Goal: Task Accomplishment & Management: Manage account settings

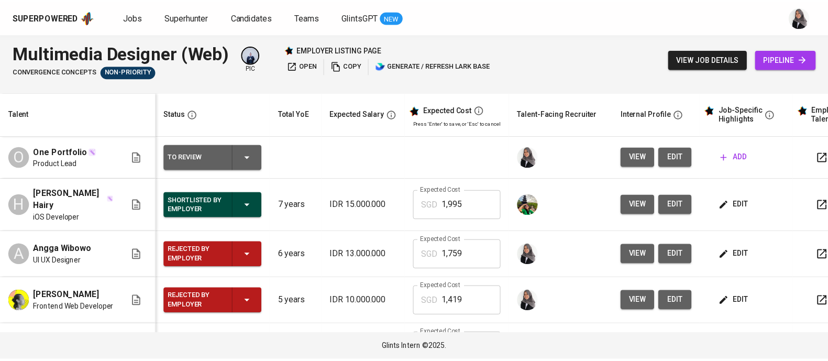
scroll to position [43, 0]
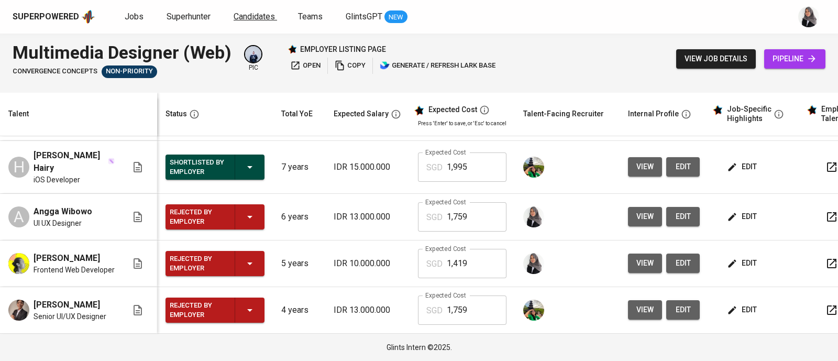
click at [249, 17] on span "Candidates" at bounding box center [254, 17] width 41 height 10
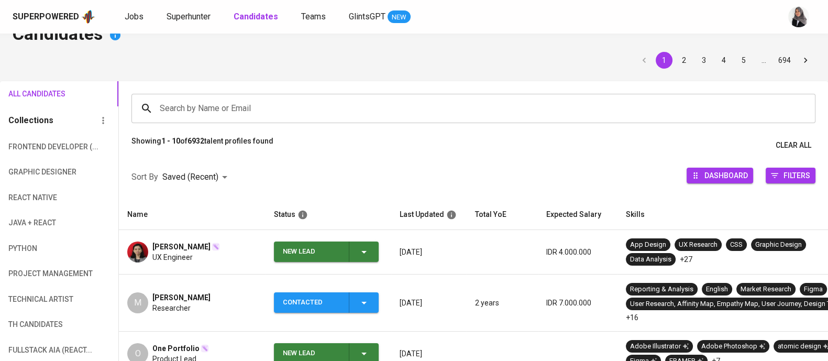
scroll to position [26, 0]
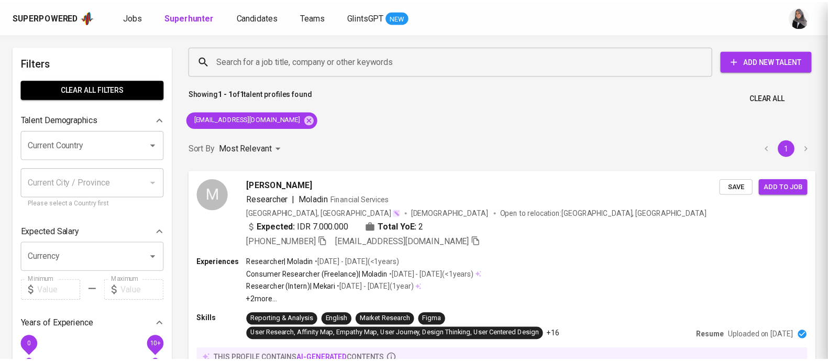
scroll to position [15, 0]
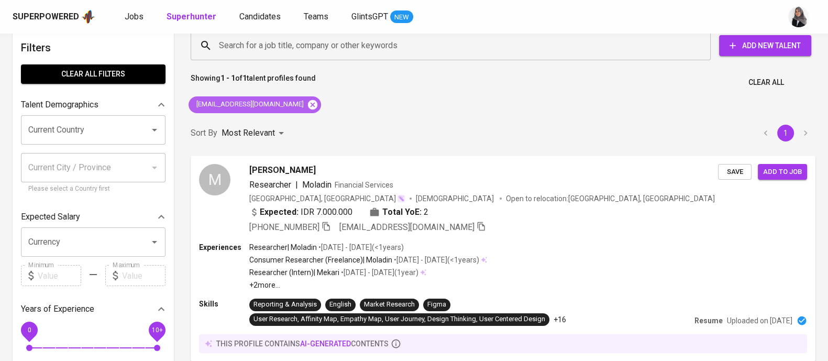
click at [308, 107] on icon at bounding box center [312, 104] width 9 height 9
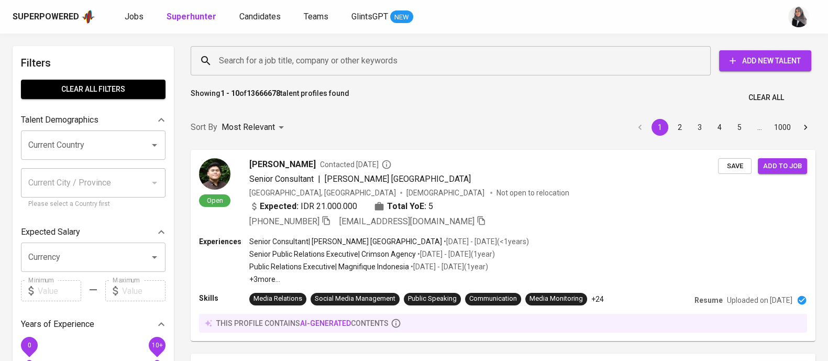
click at [346, 62] on div "Search for a job title, company or other keywords Search for a job title, compa…" at bounding box center [501, 61] width 638 height 46
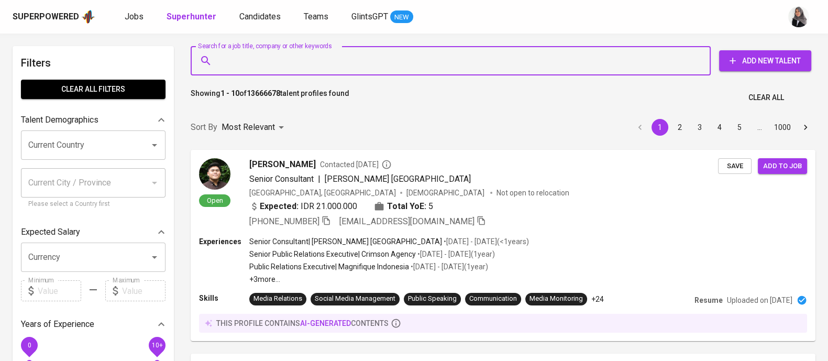
click at [300, 62] on input "Search for a job title, company or other keywords" at bounding box center [453, 61] width 474 height 20
paste input "[EMAIL_ADDRESS][DOMAIN_NAME]"
type input "[EMAIL_ADDRESS][DOMAIN_NAME]"
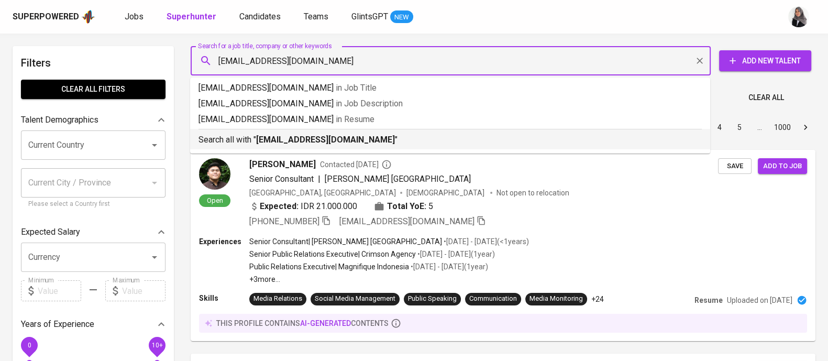
click at [312, 138] on b "[EMAIL_ADDRESS][DOMAIN_NAME]" at bounding box center [325, 140] width 139 height 10
click at [312, 138] on div "Sort By Most Relevant MOST_RELEVANT 1 2 3 4 5 … 1000" at bounding box center [503, 128] width 638 height 32
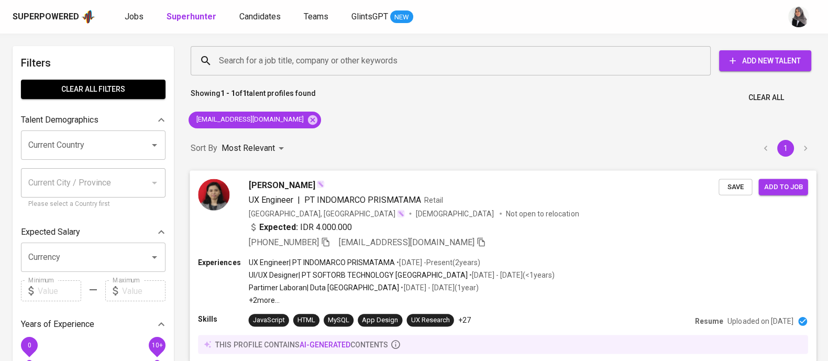
click at [485, 245] on div "[PHONE_NUMBER] [EMAIL_ADDRESS][DOMAIN_NAME]" at bounding box center [484, 242] width 470 height 13
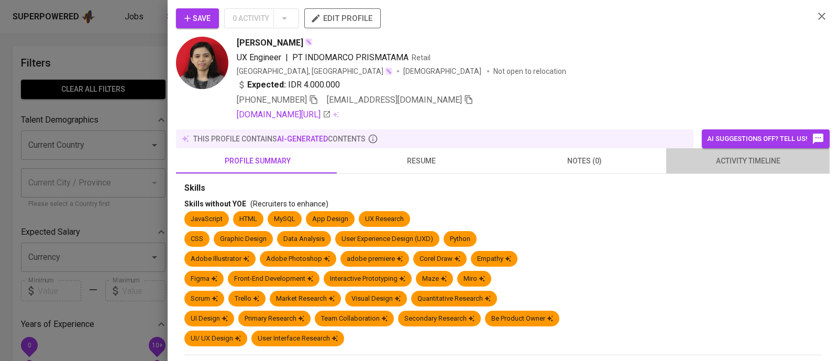
click at [742, 166] on span "activity timeline" at bounding box center [748, 161] width 151 height 13
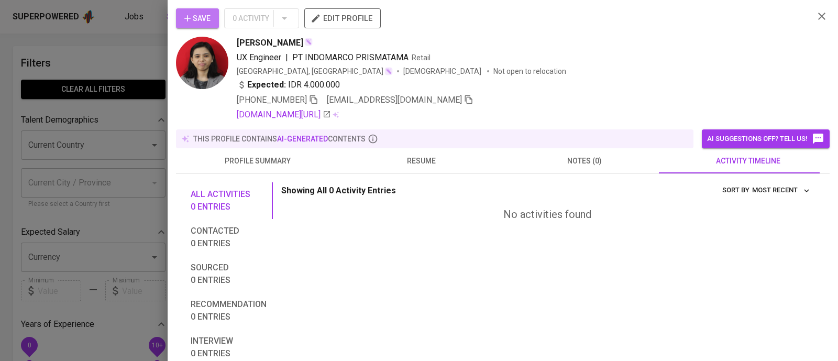
click at [193, 20] on span "Save" at bounding box center [197, 18] width 26 height 13
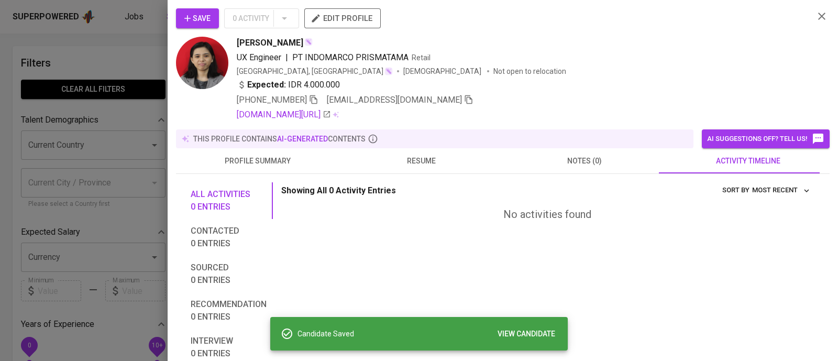
click at [97, 57] on div at bounding box center [419, 180] width 838 height 361
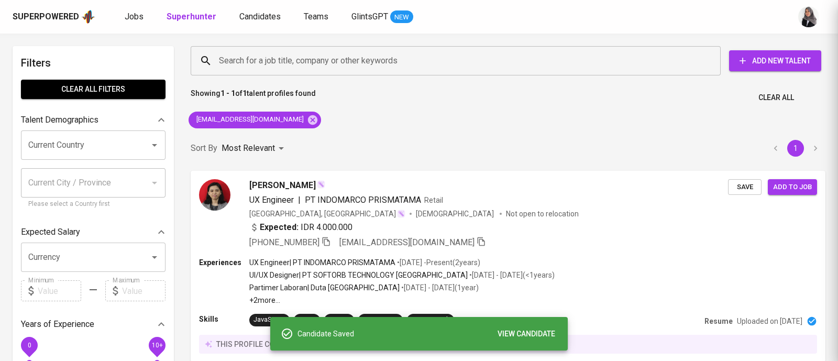
scroll to position [1, 0]
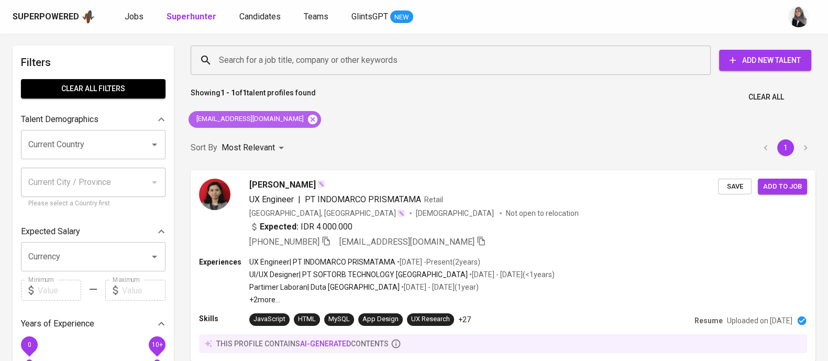
click at [308, 118] on icon at bounding box center [312, 118] width 9 height 9
click at [338, 59] on input "Search for a job title, company or other keywords" at bounding box center [453, 60] width 474 height 20
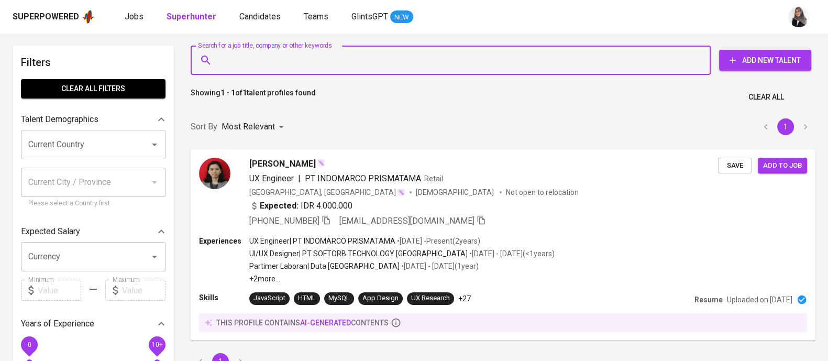
click at [320, 56] on input "Search for a job title, company or other keywords" at bounding box center [453, 60] width 474 height 20
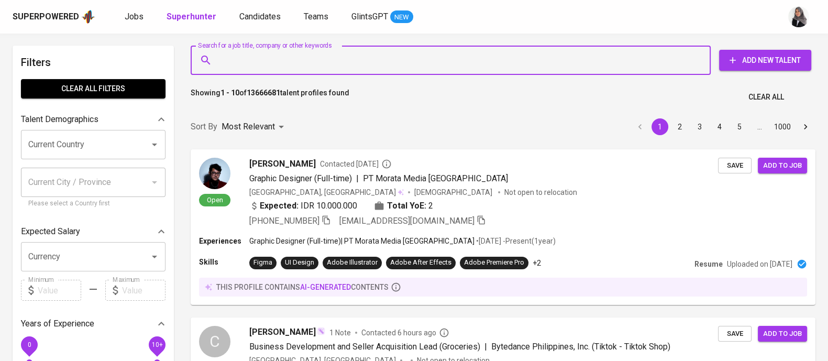
paste input "[EMAIL_ADDRESS][DOMAIN_NAME]"
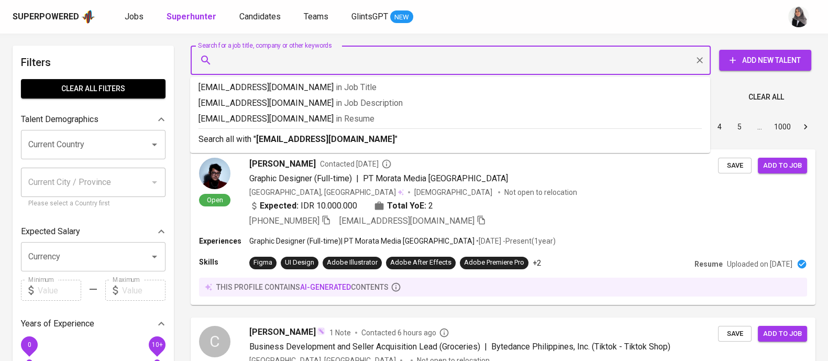
type input "[EMAIL_ADDRESS][DOMAIN_NAME]"
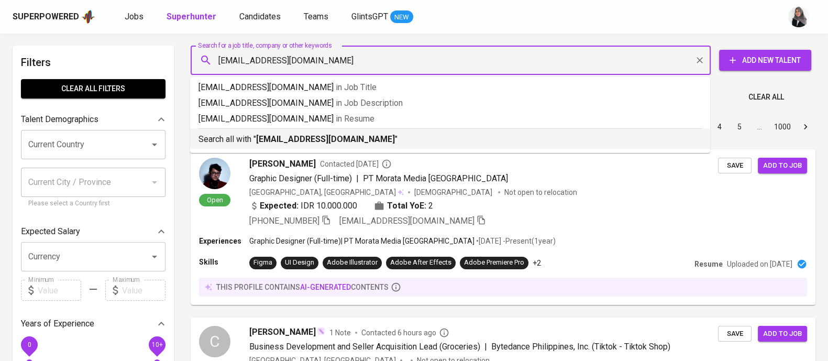
click at [351, 145] on p "Search all with " [EMAIL_ADDRESS][DOMAIN_NAME] "" at bounding box center [450, 139] width 503 height 13
click at [351, 143] on div "Sort By Most Relevant MOST_RELEVANT 1 2 3 4 5 … 1000" at bounding box center [503, 127] width 638 height 32
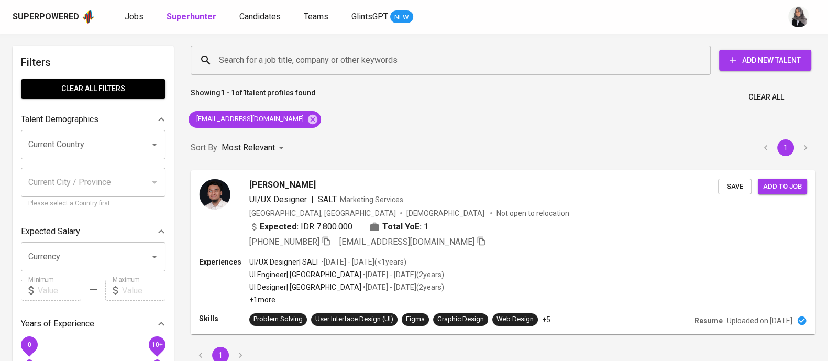
click at [666, 98] on div "Showing 1 - 1 of 1 talent profiles found Clear All" at bounding box center [503, 94] width 638 height 26
click at [555, 255] on div "[PERSON_NAME] UI/UX Designer | SALT Marketing Services [GEOGRAPHIC_DATA], [GEOG…" at bounding box center [503, 213] width 627 height 87
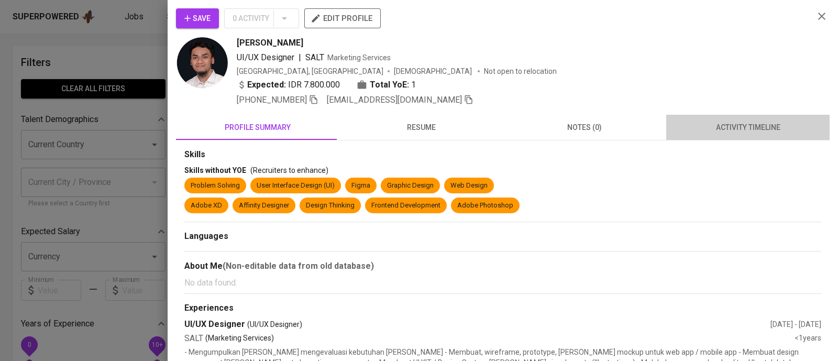
click at [761, 127] on span "activity timeline" at bounding box center [748, 127] width 151 height 13
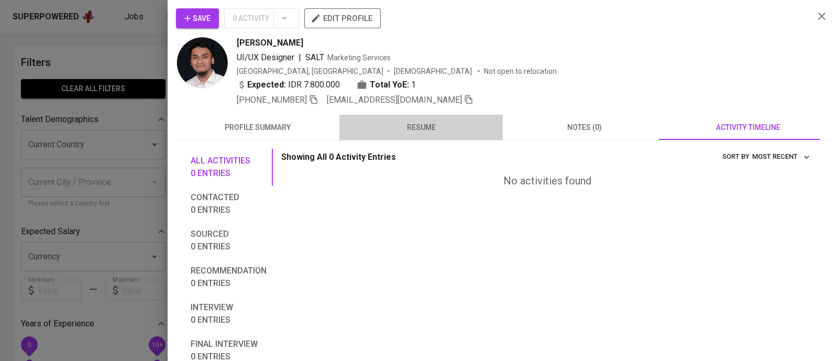
click at [427, 125] on span "resume" at bounding box center [421, 127] width 151 height 13
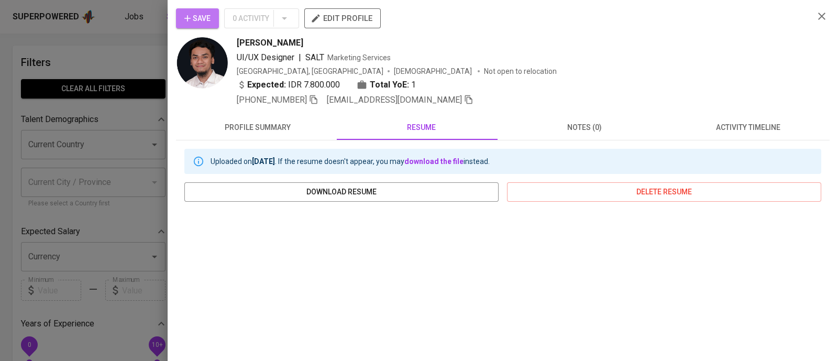
click at [199, 19] on span "Save" at bounding box center [197, 18] width 26 height 13
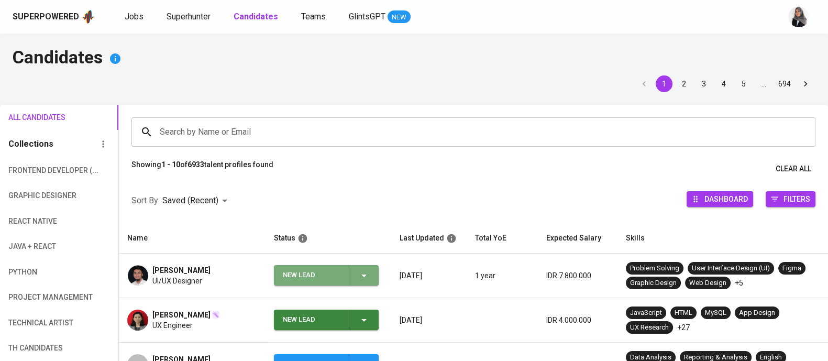
click at [371, 272] on span "New Lead" at bounding box center [326, 275] width 96 height 20
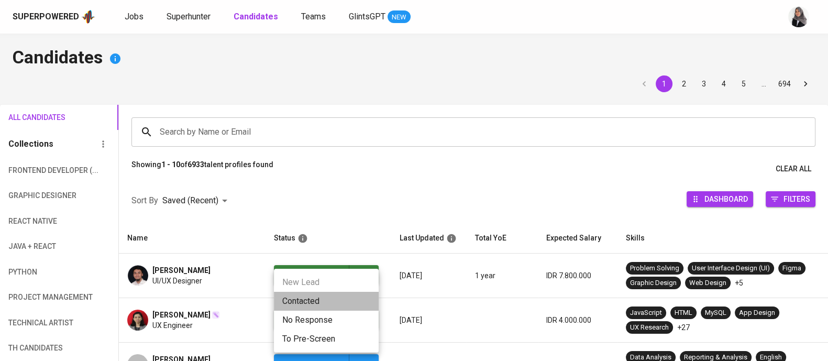
click at [322, 300] on li "Contacted" at bounding box center [326, 301] width 105 height 19
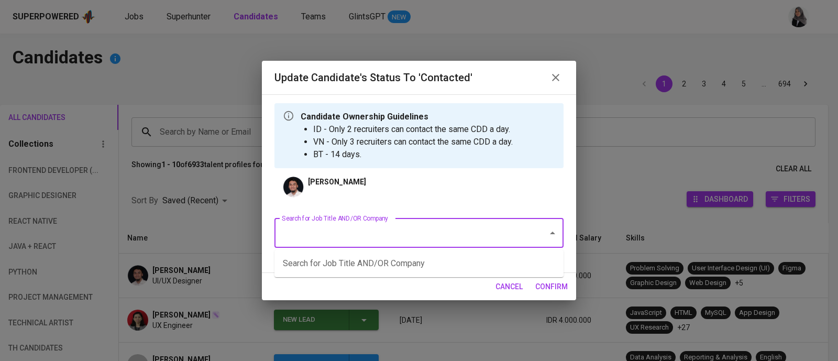
click at [452, 236] on input "Search for Job Title AND/OR Company" at bounding box center [404, 233] width 250 height 20
type input "web"
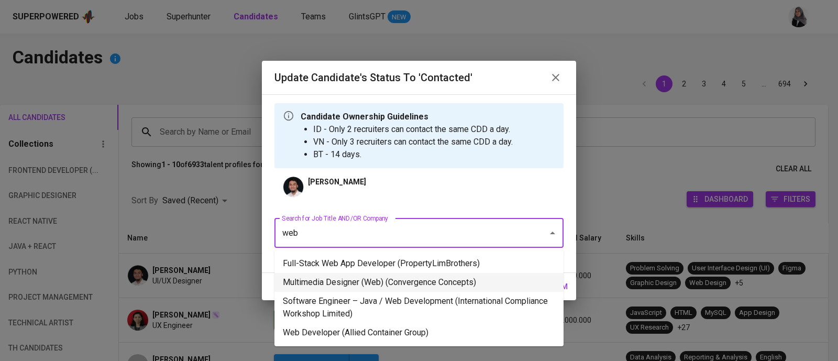
click at [442, 279] on li "Multimedia Designer (Web) (Convergence Concepts)" at bounding box center [419, 282] width 289 height 19
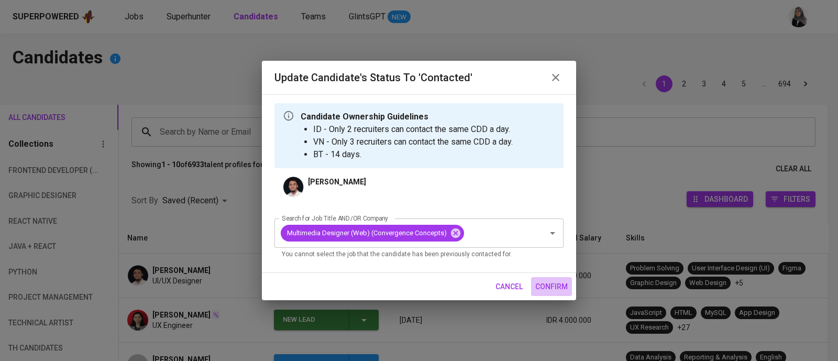
click at [560, 280] on span "confirm" at bounding box center [551, 286] width 32 height 13
